Goal: Use online tool/utility: Utilize a website feature to perform a specific function

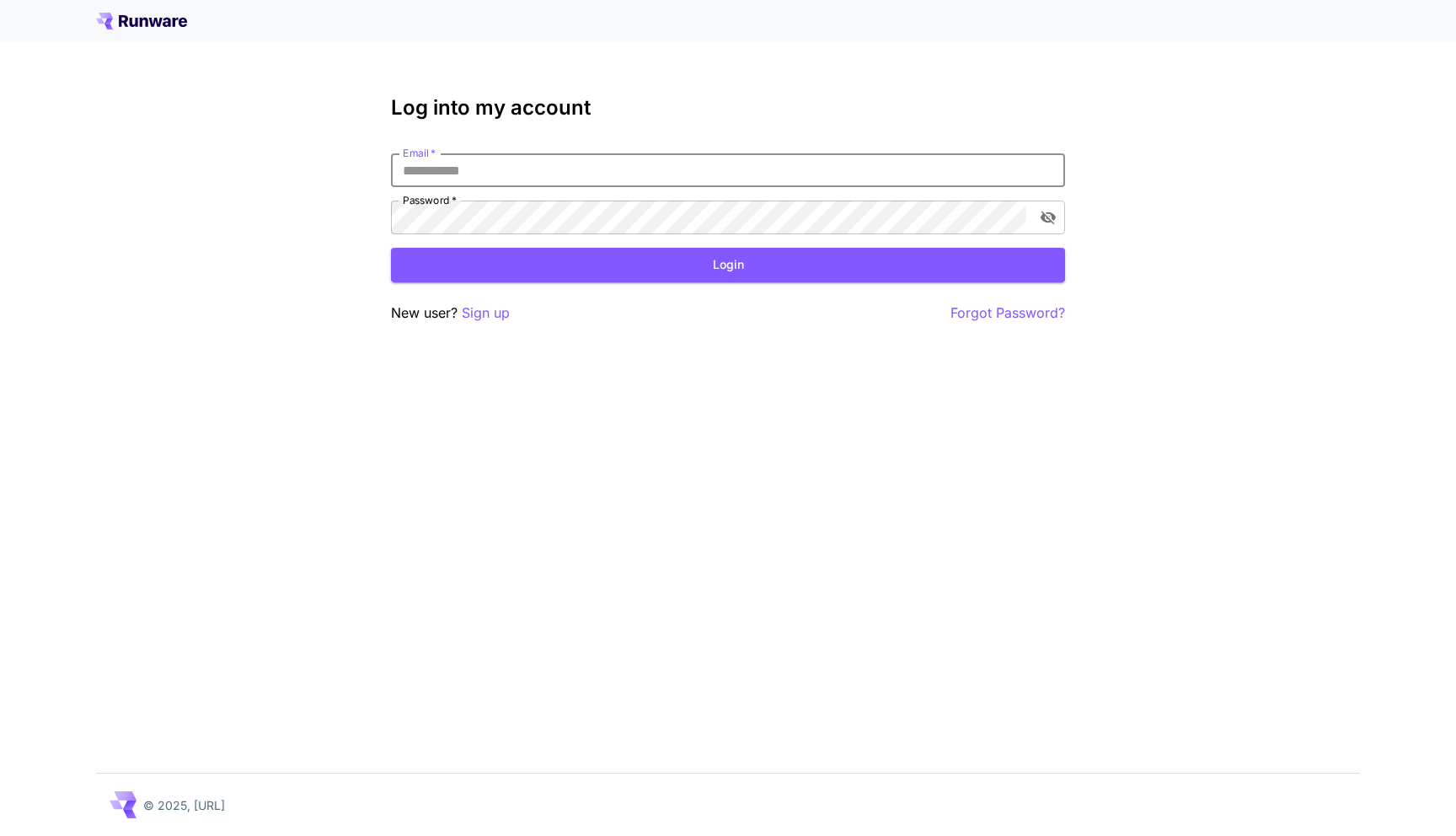
click at [579, 159] on input "Email   *" at bounding box center [728, 170] width 674 height 34
type input "**********"
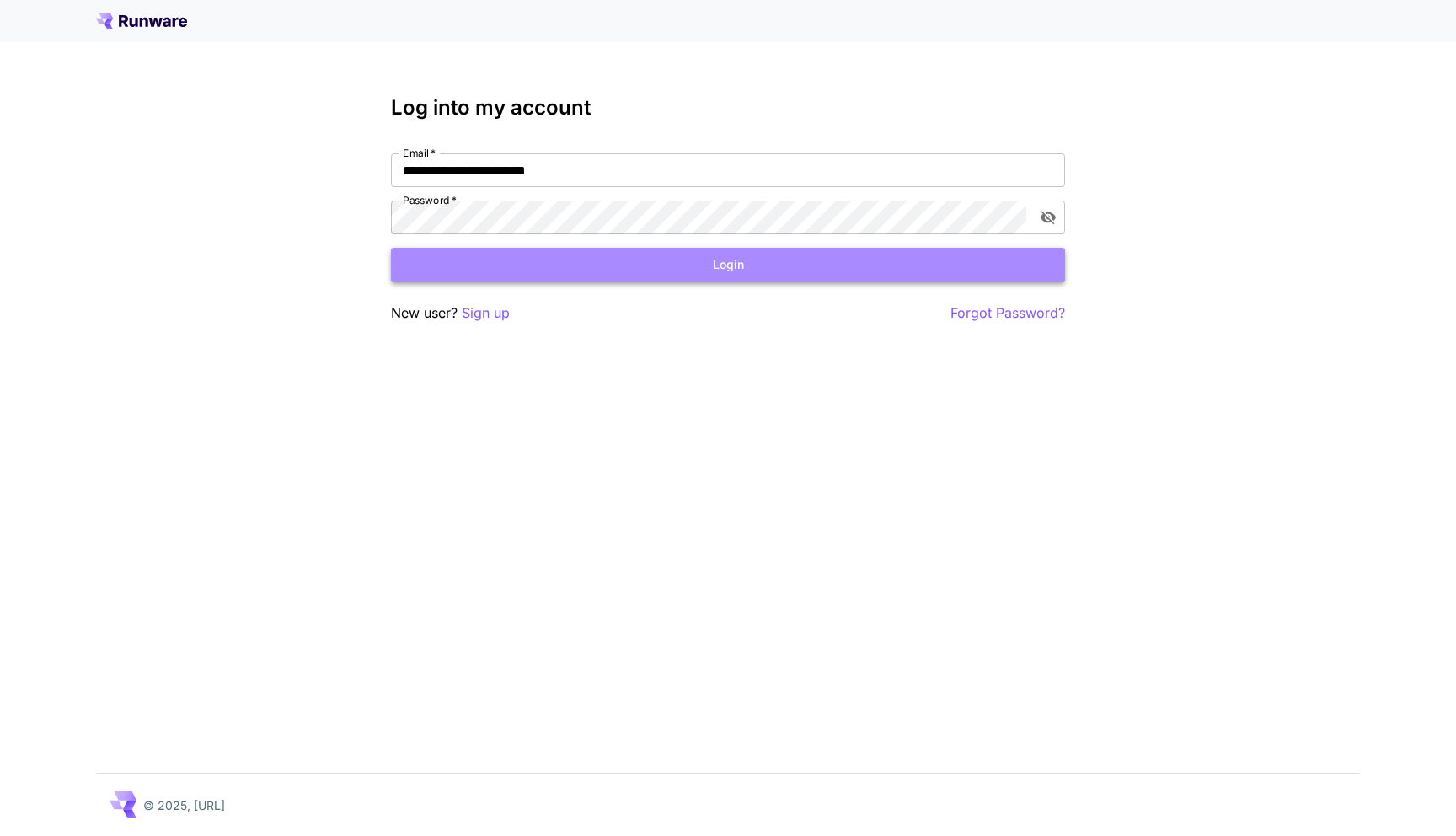
click at [566, 261] on button "Login" at bounding box center [728, 265] width 674 height 35
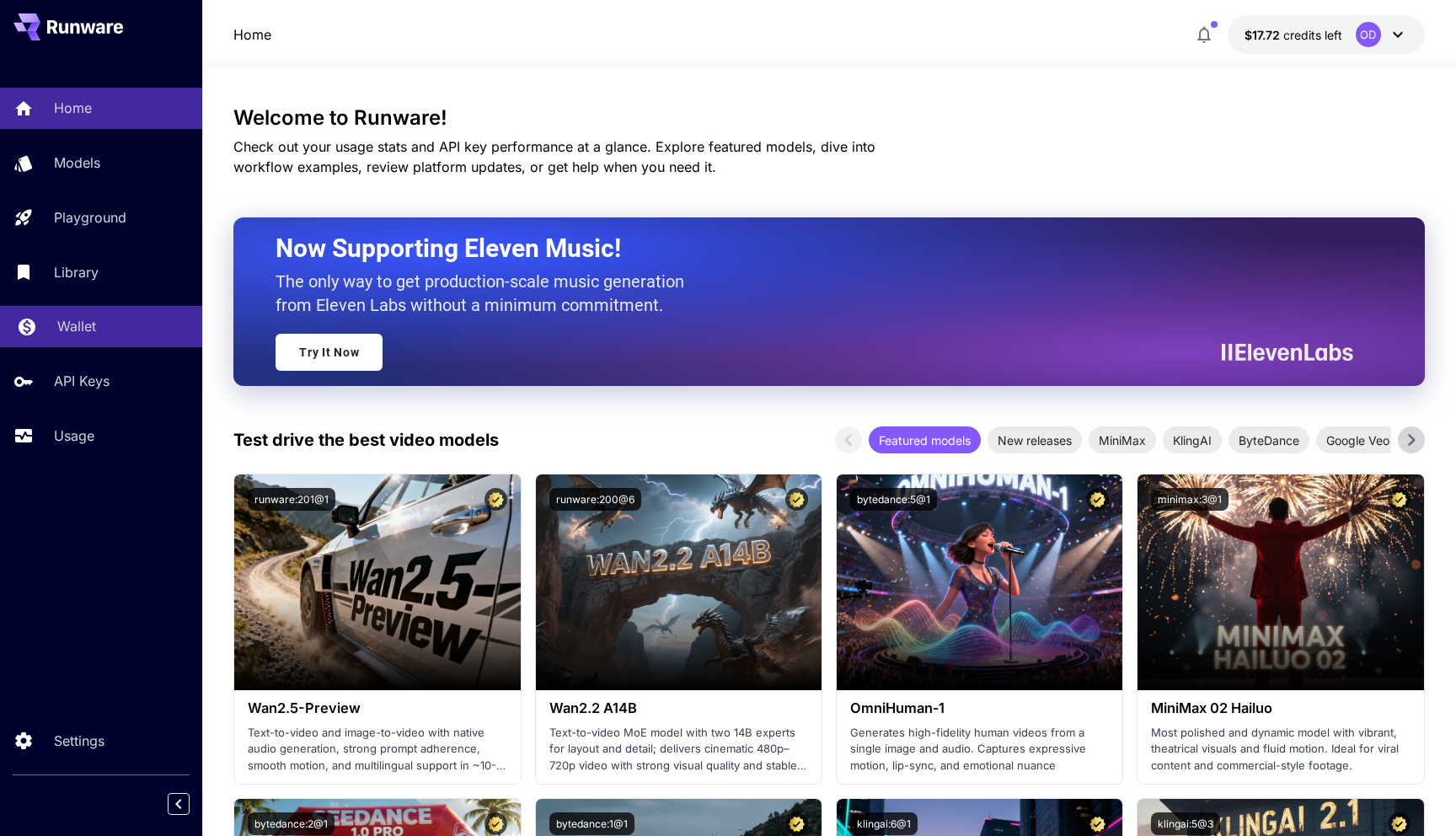
click at [92, 344] on link "Wallet" at bounding box center [100, 326] width 202 height 41
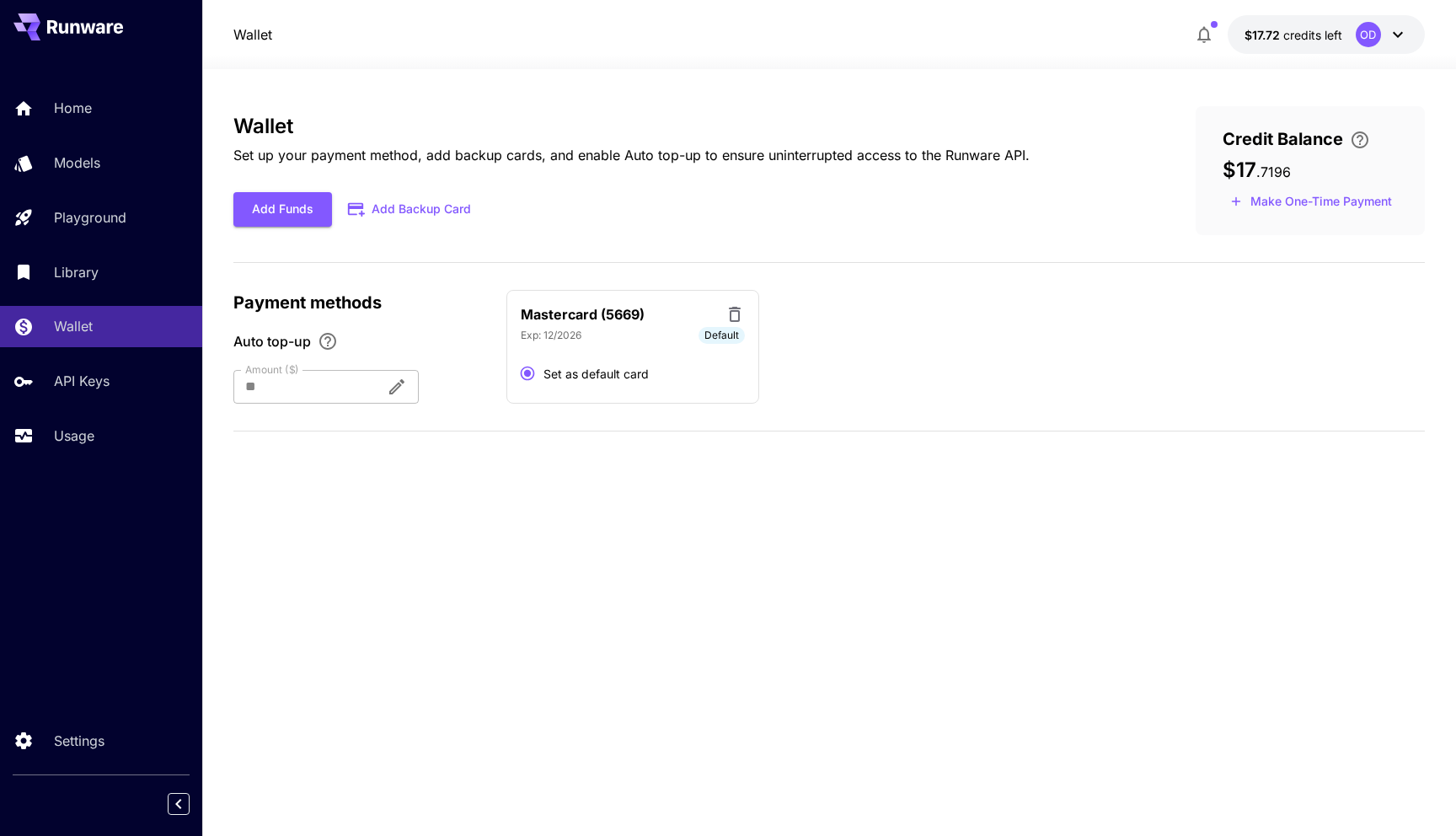
click at [97, 299] on div "Home Models Playground Library Wallet API Keys Usage" at bounding box center [100, 271] width 202 height 368
click at [102, 268] on div "Library" at bounding box center [123, 272] width 132 height 20
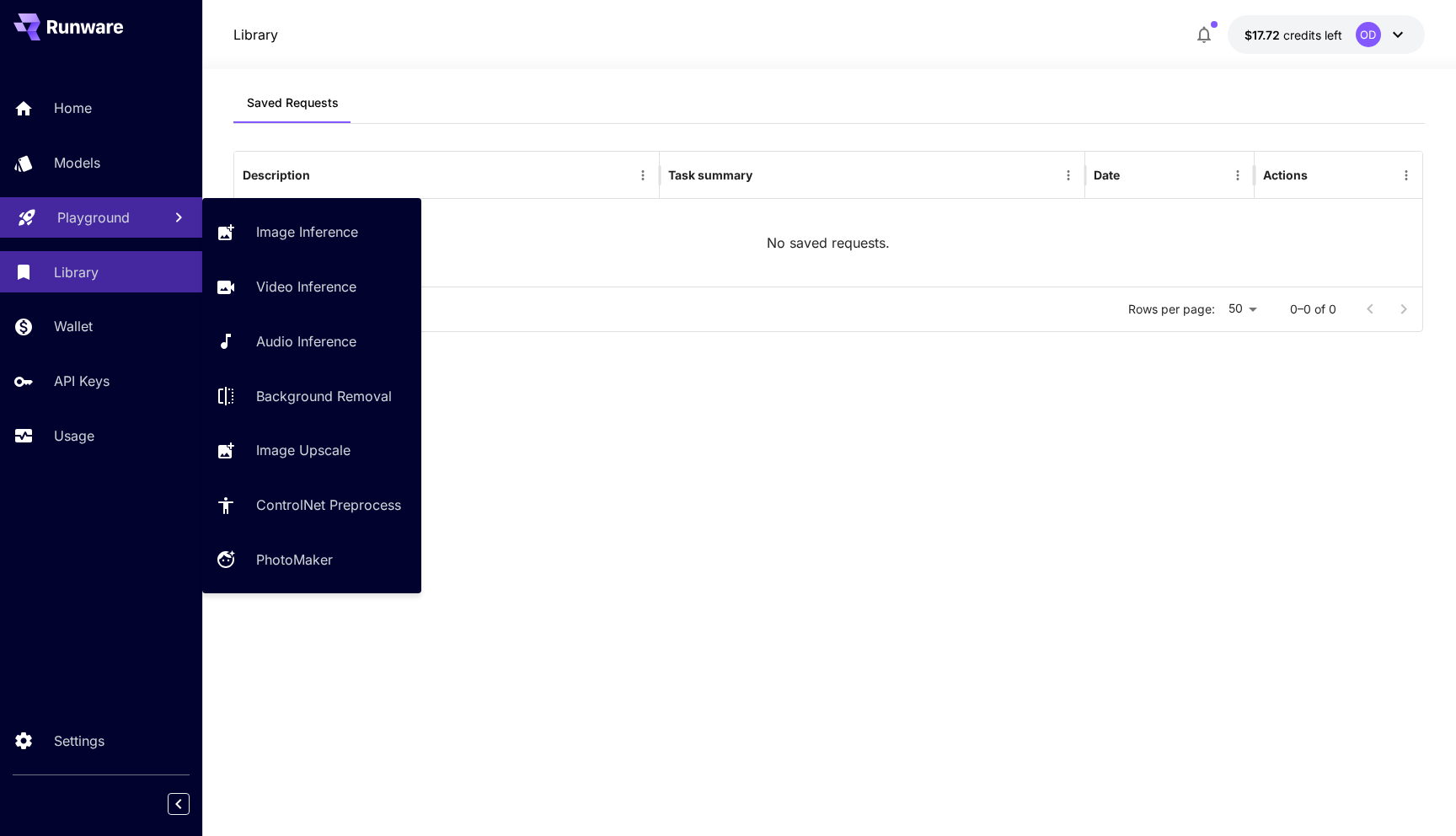
click at [103, 221] on p "Playground" at bounding box center [93, 217] width 72 height 20
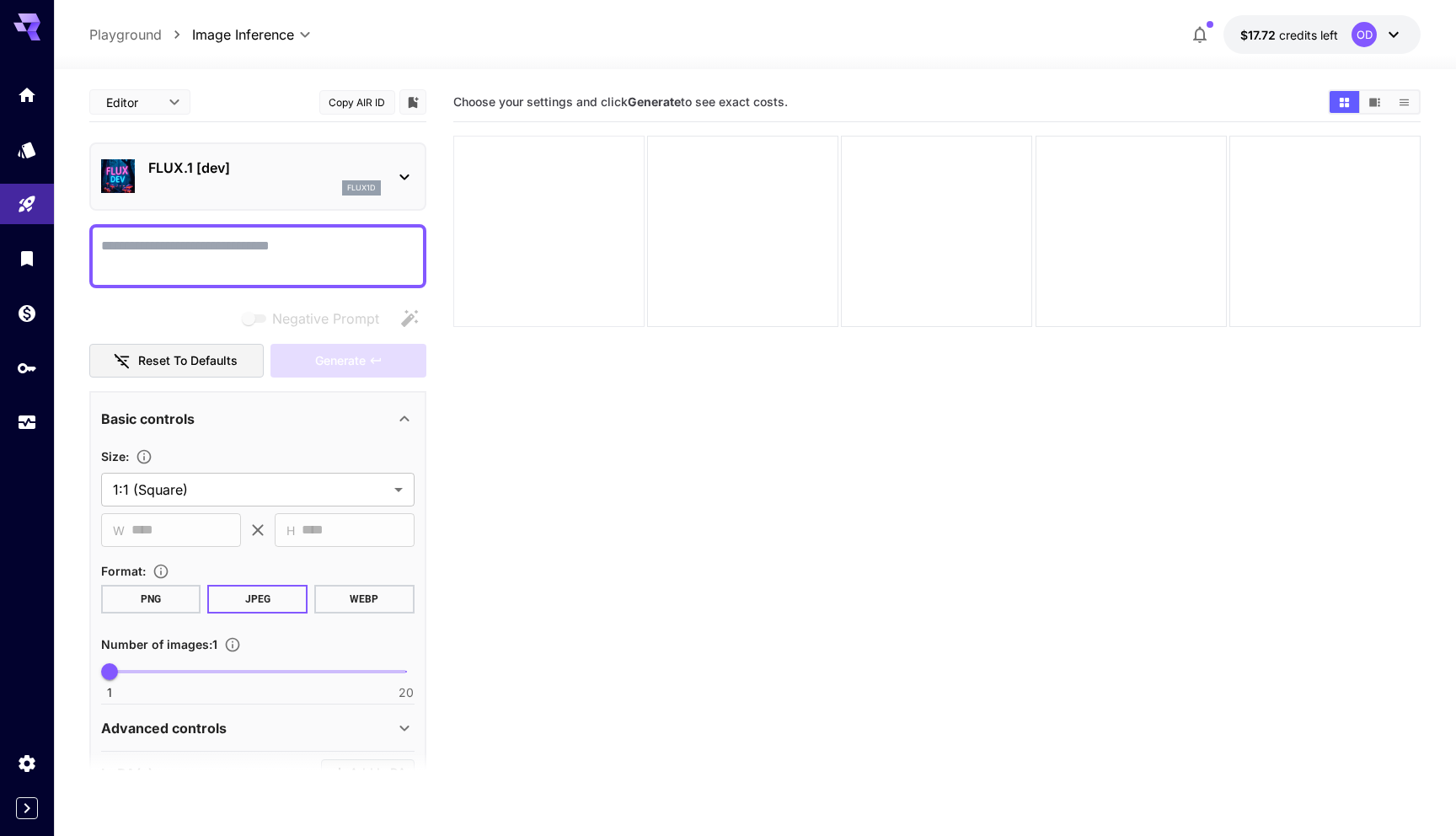
click at [606, 220] on div at bounding box center [548, 231] width 191 height 191
click at [730, 273] on div at bounding box center [742, 231] width 191 height 191
click at [386, 175] on div "FLUX.1 [dev] flux1d" at bounding box center [258, 176] width 313 height 51
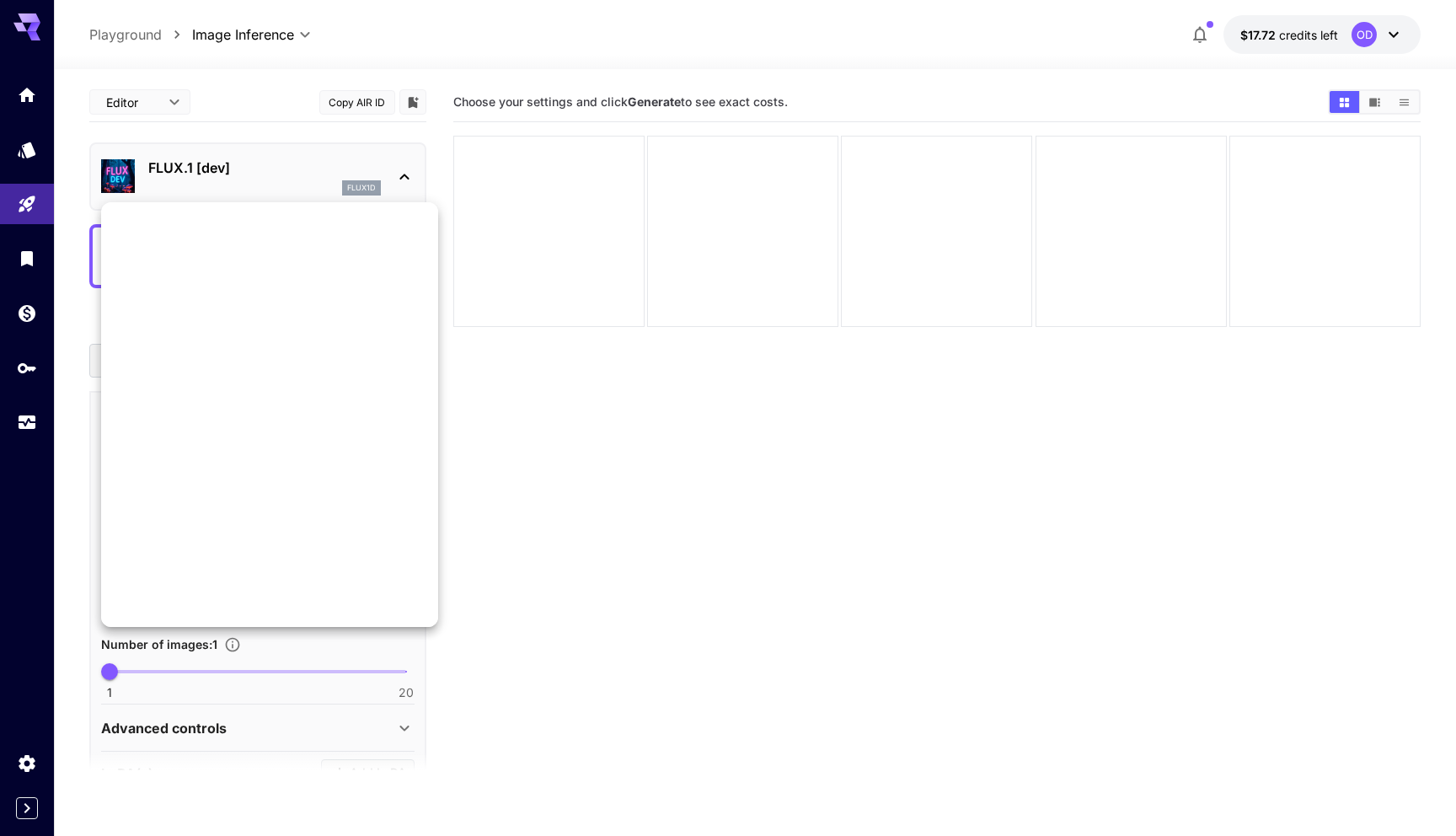
scroll to position [1471, 0]
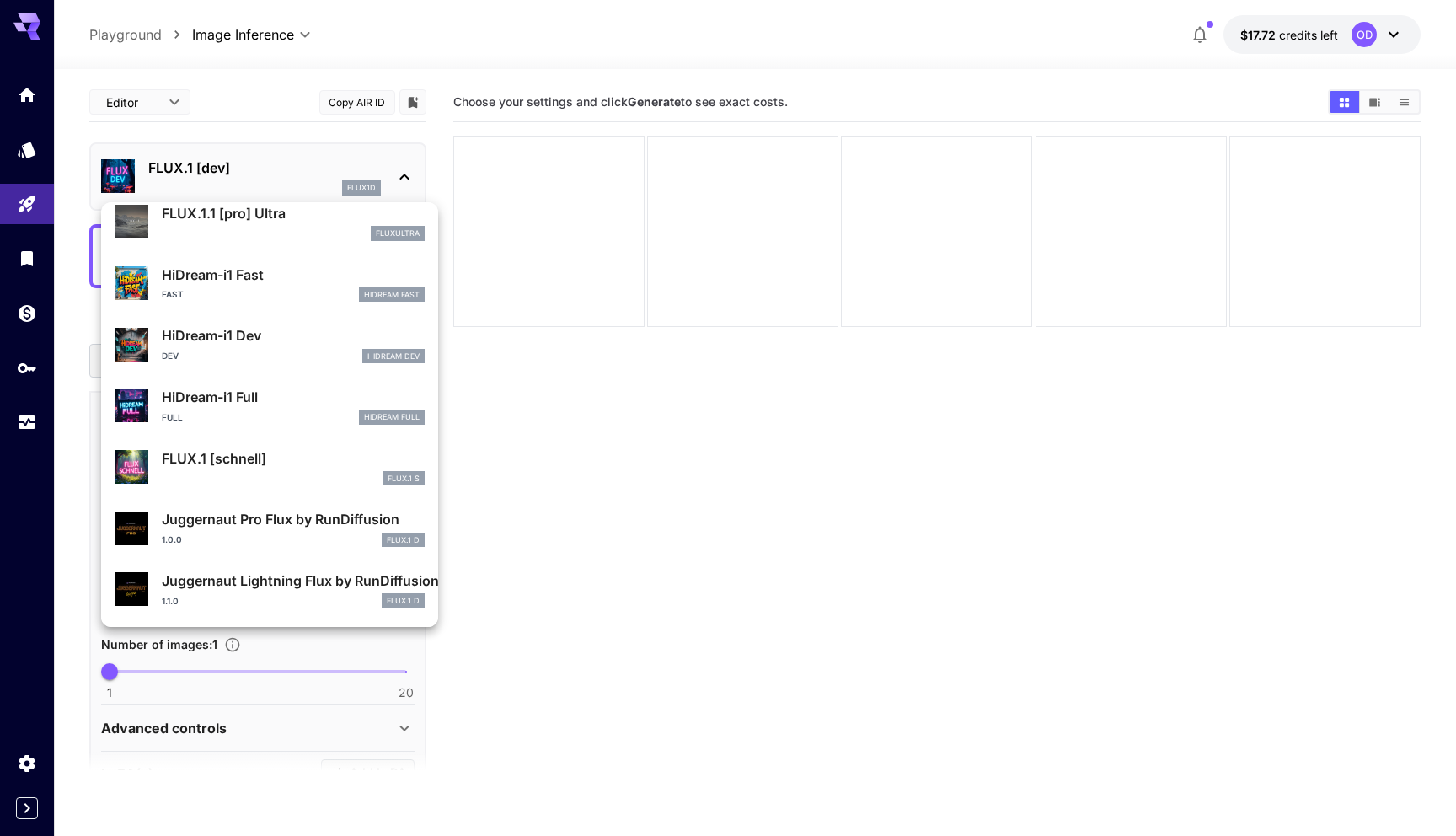
click at [572, 516] on div at bounding box center [728, 418] width 1456 height 836
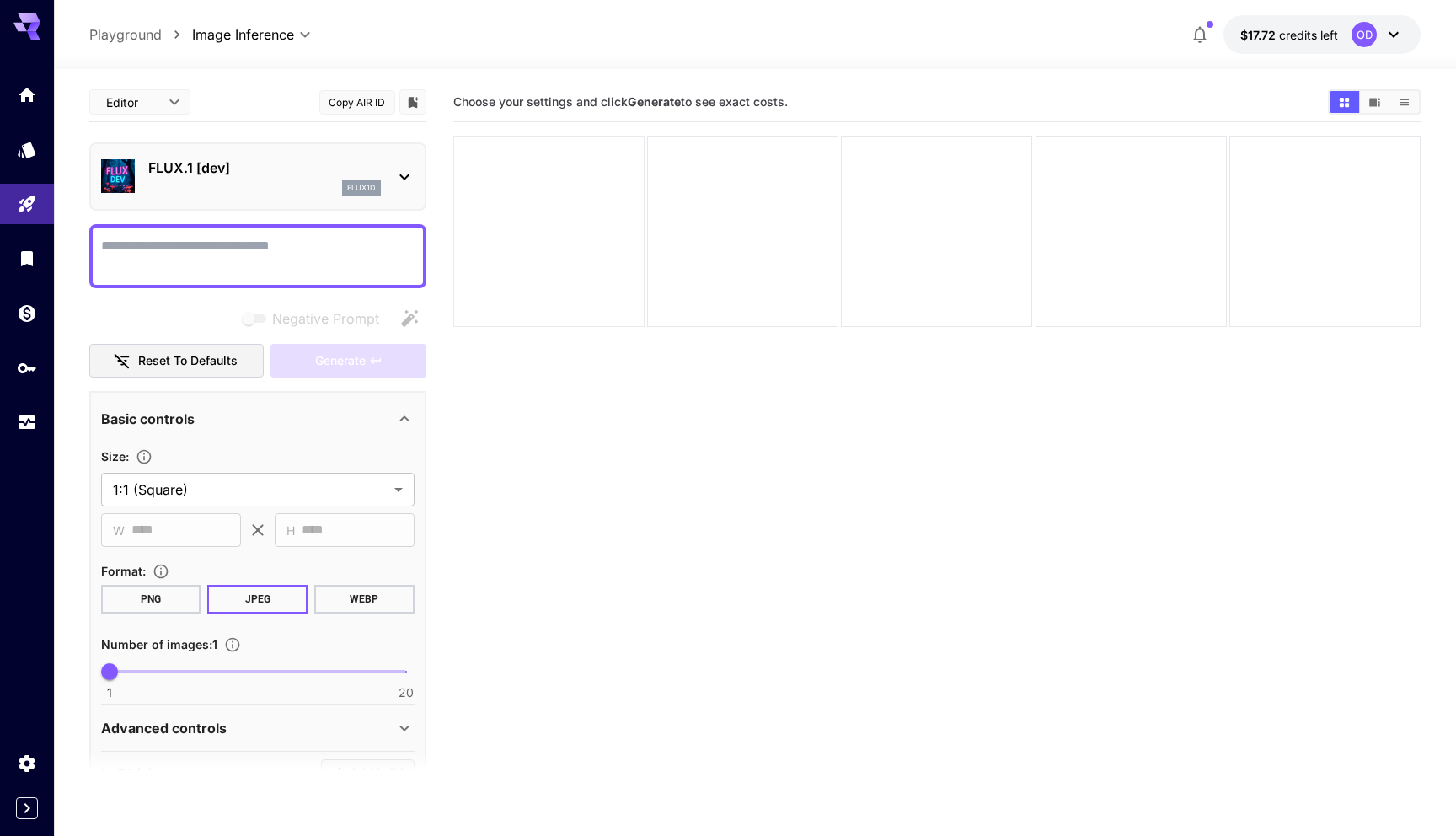
click at [577, 292] on div at bounding box center [548, 231] width 191 height 191
click at [751, 278] on div at bounding box center [742, 231] width 191 height 191
click at [950, 258] on div at bounding box center [936, 231] width 191 height 191
click at [1187, 255] on div at bounding box center [1131, 231] width 191 height 191
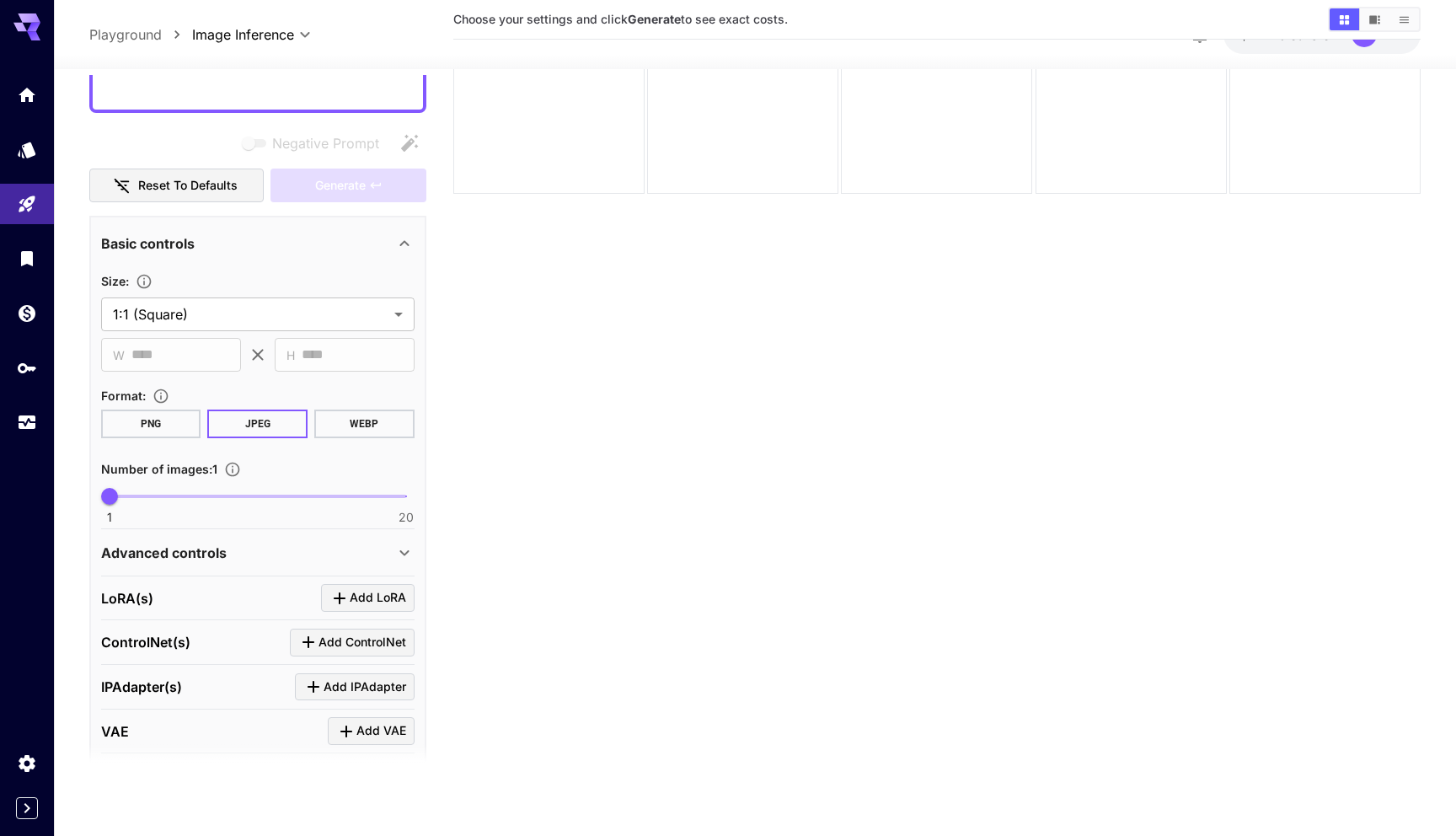
scroll to position [0, 0]
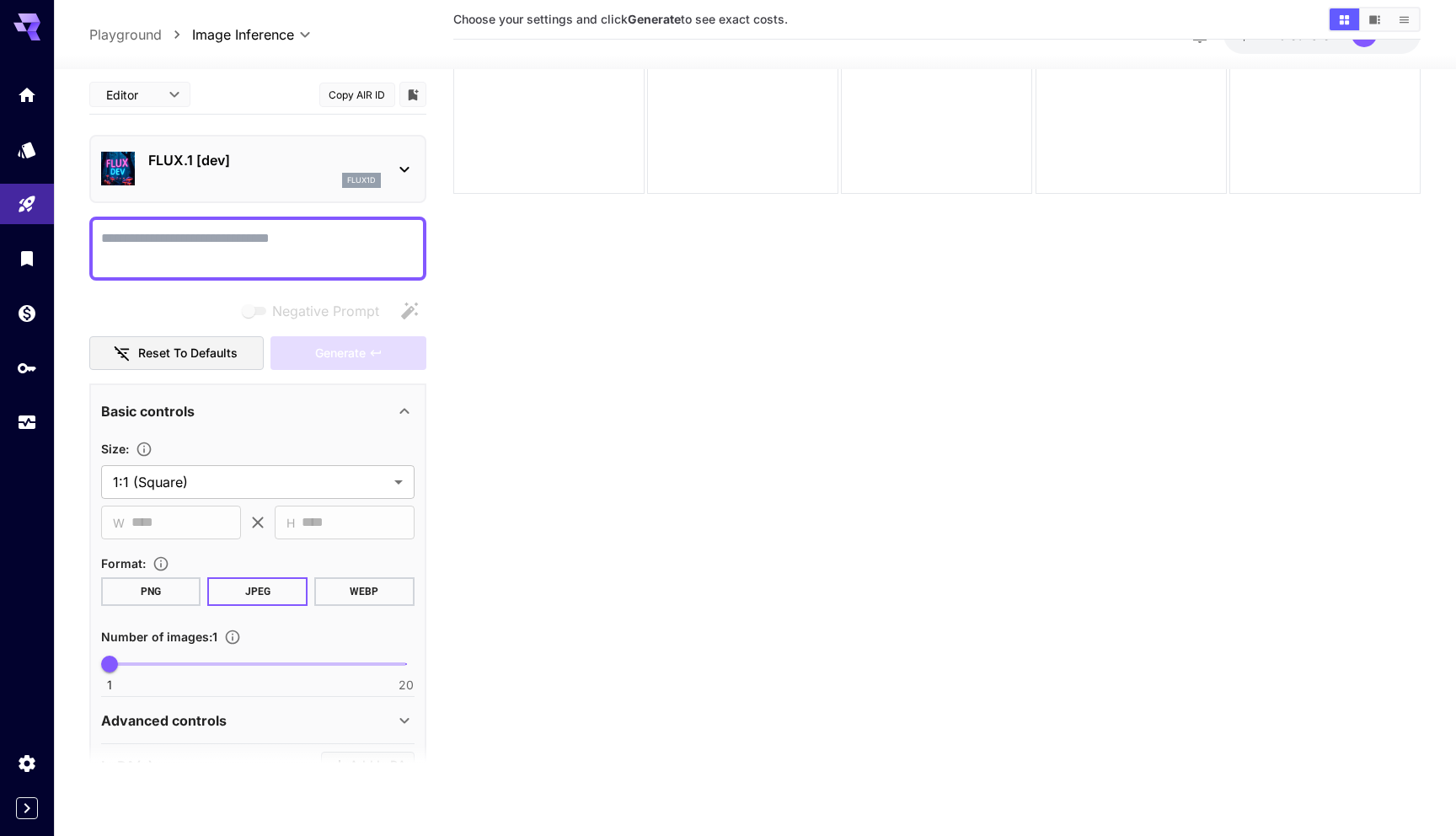
click at [202, 176] on div "flux1d" at bounding box center [264, 180] width 233 height 16
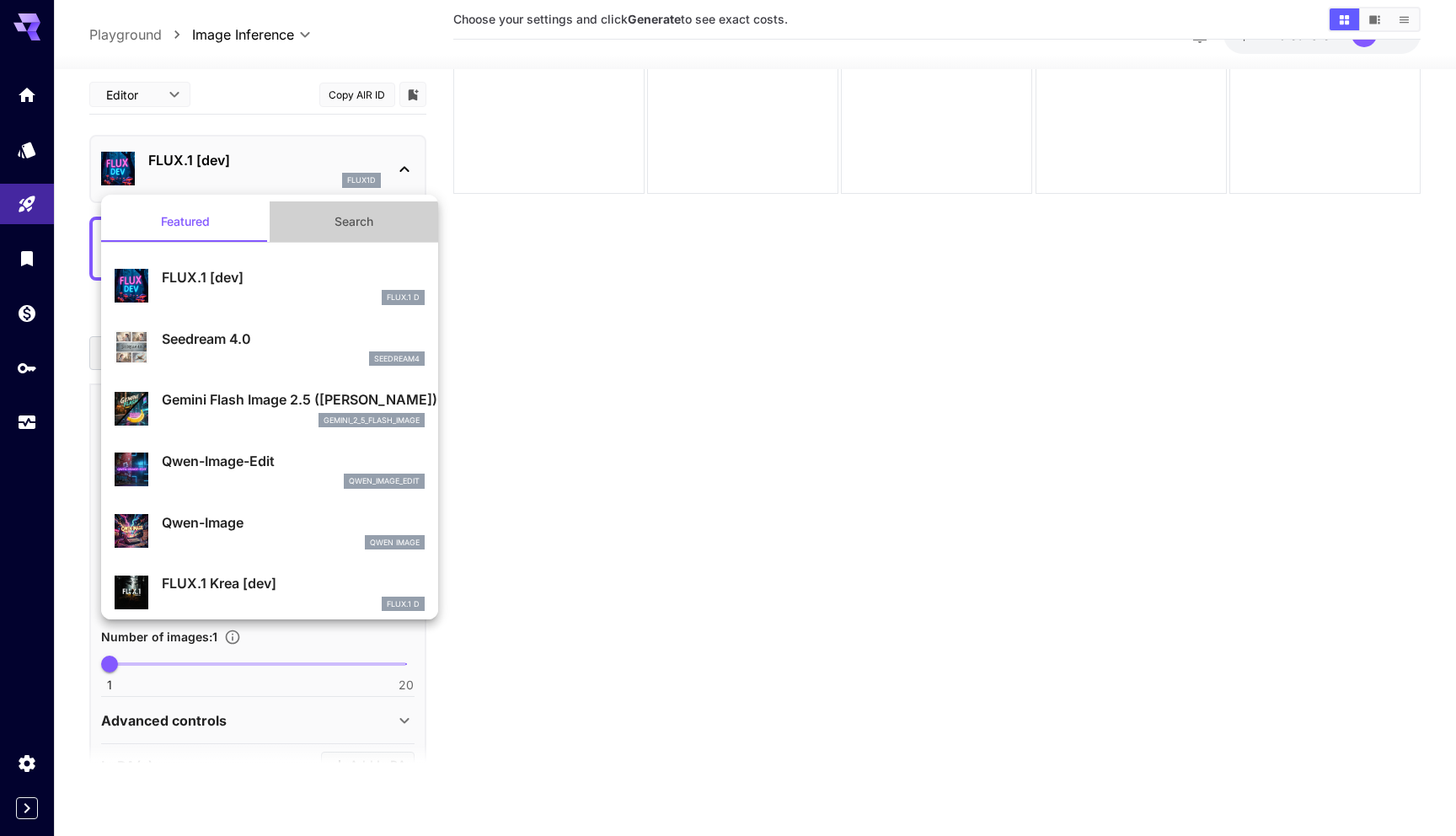
click at [354, 228] on button "Search" at bounding box center [353, 221] width 168 height 40
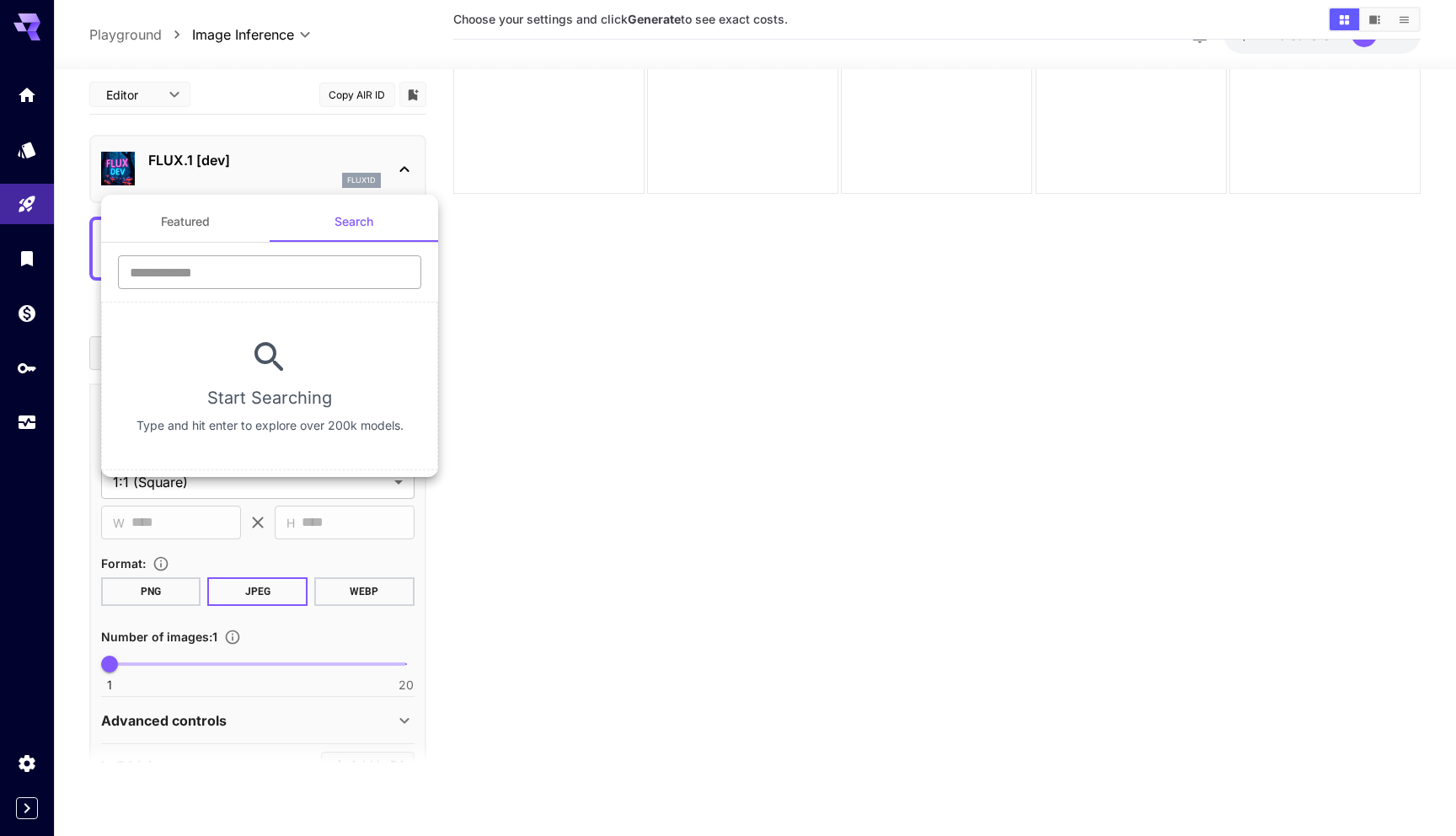
click at [285, 267] on input "text" at bounding box center [269, 271] width 303 height 34
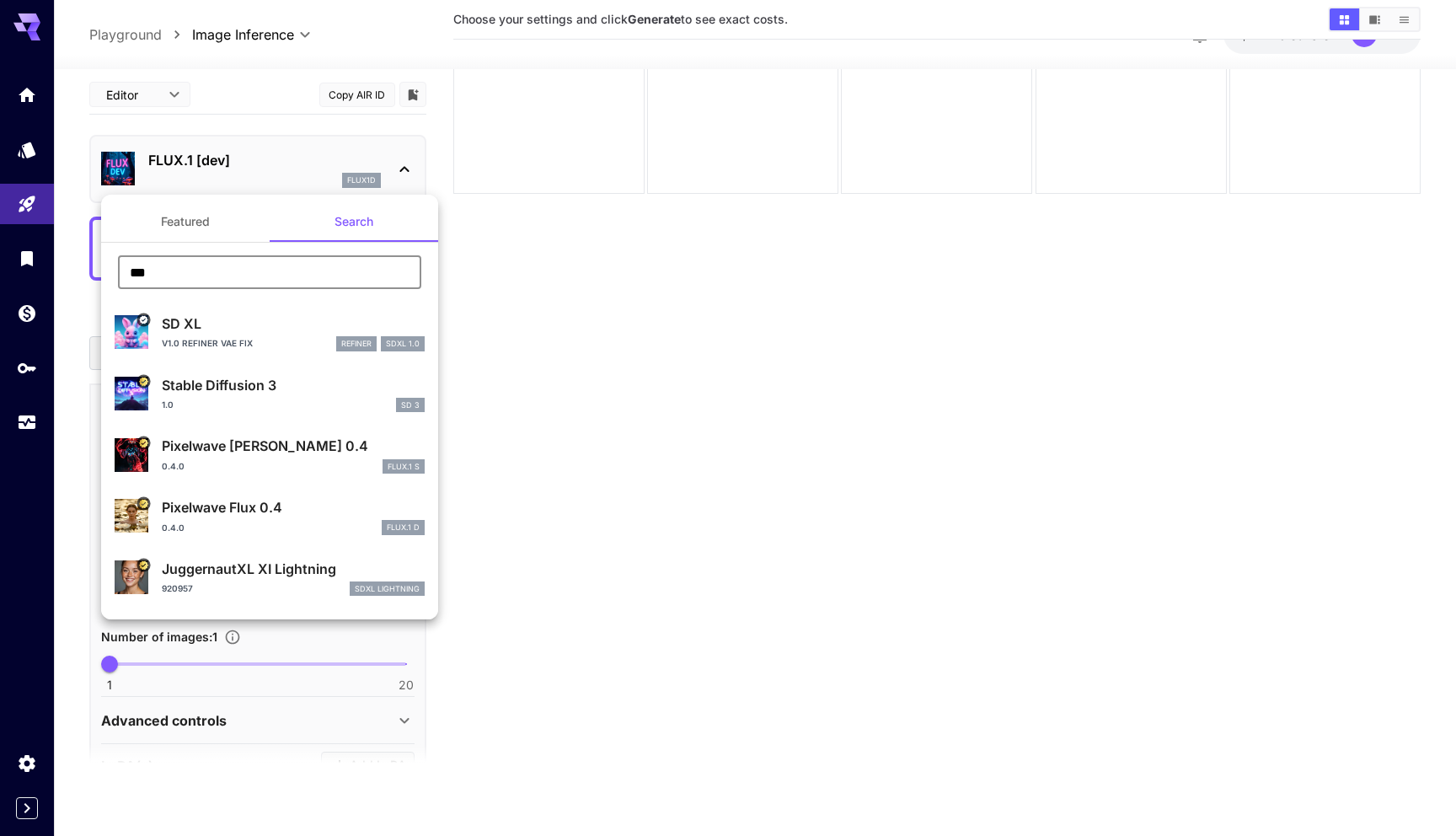
paste input "*********"
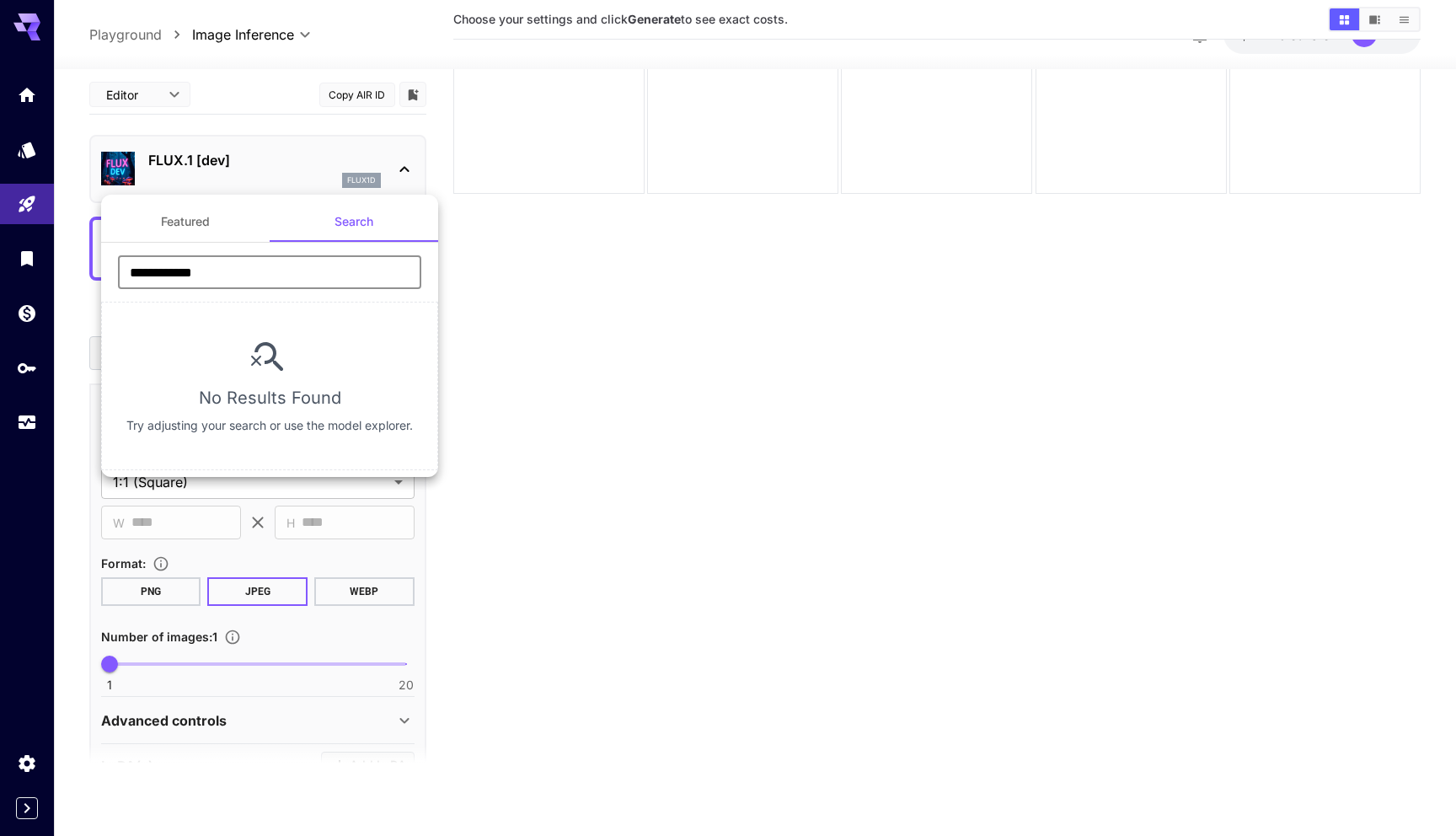
type input "**********"
